Goal: Transaction & Acquisition: Subscribe to service/newsletter

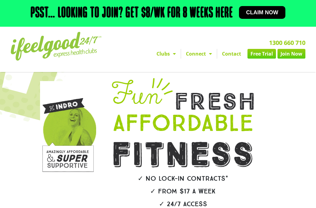
click at [168, 54] on link "Clubs" at bounding box center [166, 54] width 29 height 10
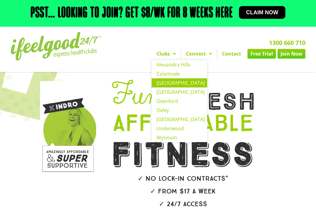
click at [182, 84] on link "[GEOGRAPHIC_DATA]" at bounding box center [180, 82] width 56 height 9
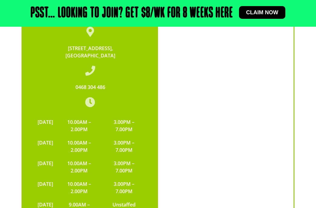
scroll to position [1259, 0]
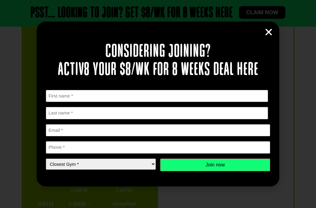
click at [274, 31] on div "Considering joining? Activ8 your $8/wk for 8 weeks deal here " * " indicates re…" at bounding box center [158, 104] width 243 height 165
click at [266, 31] on icon "Close" at bounding box center [268, 32] width 9 height 9
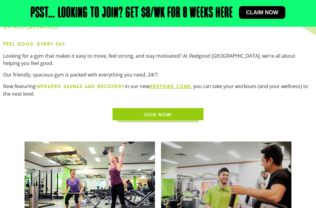
scroll to position [0, 0]
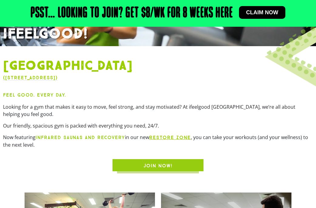
click at [274, 12] on span "Claim now" at bounding box center [263, 12] width 32 height 5
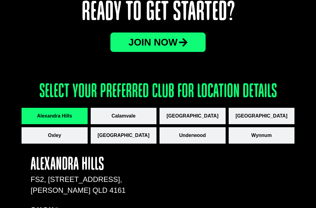
scroll to position [785, 0]
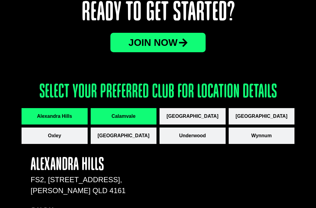
click at [140, 115] on button "Calamvale" at bounding box center [124, 116] width 66 height 16
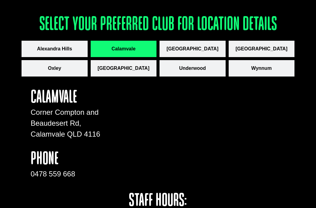
scroll to position [854, 0]
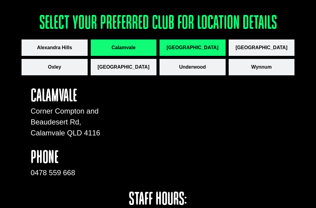
click at [189, 49] on span "[GEOGRAPHIC_DATA]" at bounding box center [193, 47] width 52 height 7
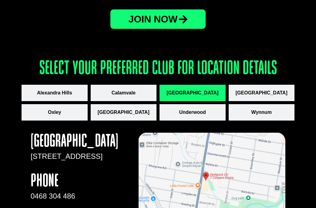
scroll to position [808, 0]
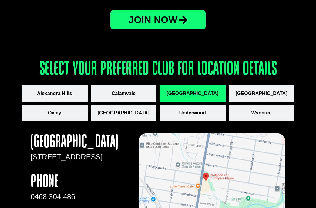
click at [270, 14] on div "JOin now" at bounding box center [158, 32] width 273 height 44
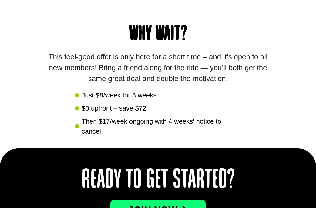
scroll to position [618, 0]
